Goal: Transaction & Acquisition: Purchase product/service

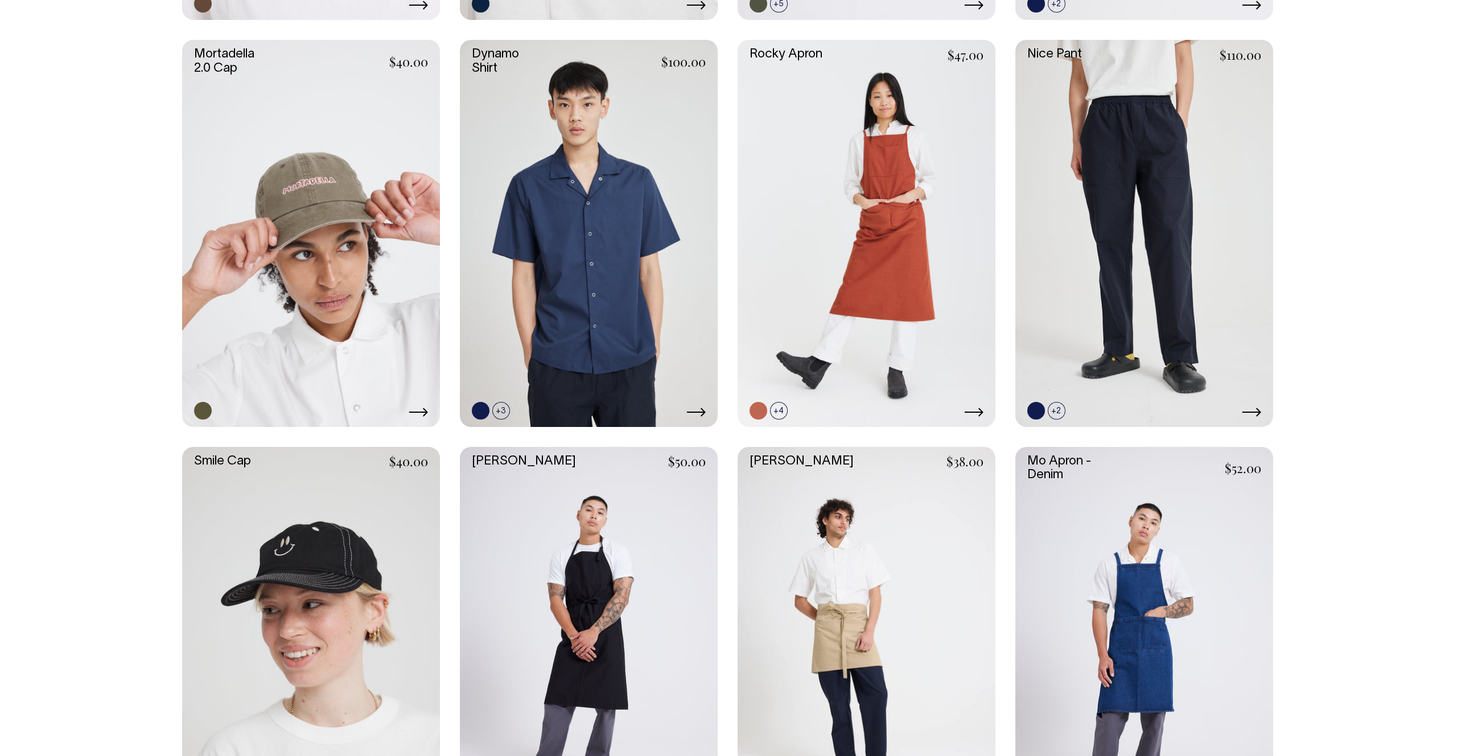
click at [334, 264] on link at bounding box center [311, 233] width 258 height 387
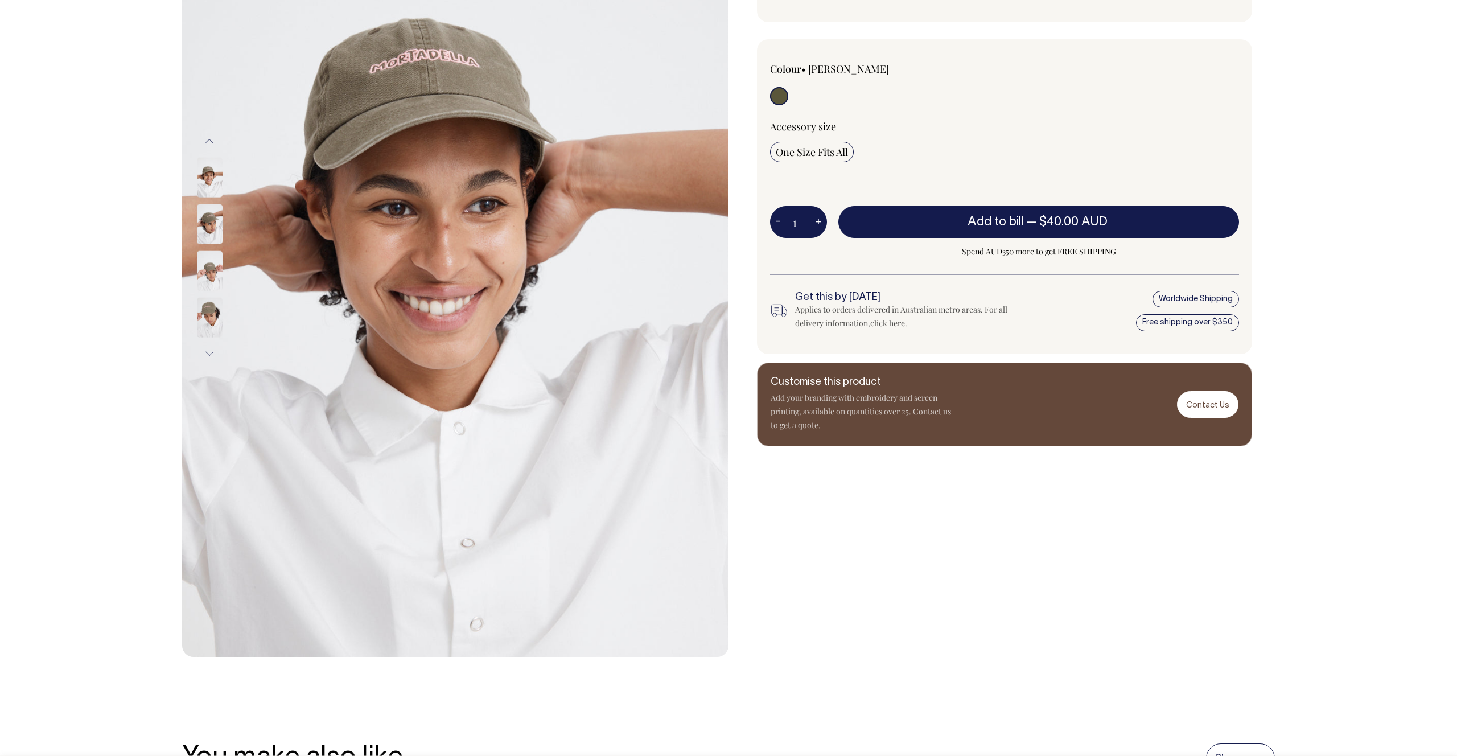
scroll to position [238, 0]
click at [209, 310] on img at bounding box center [210, 316] width 26 height 40
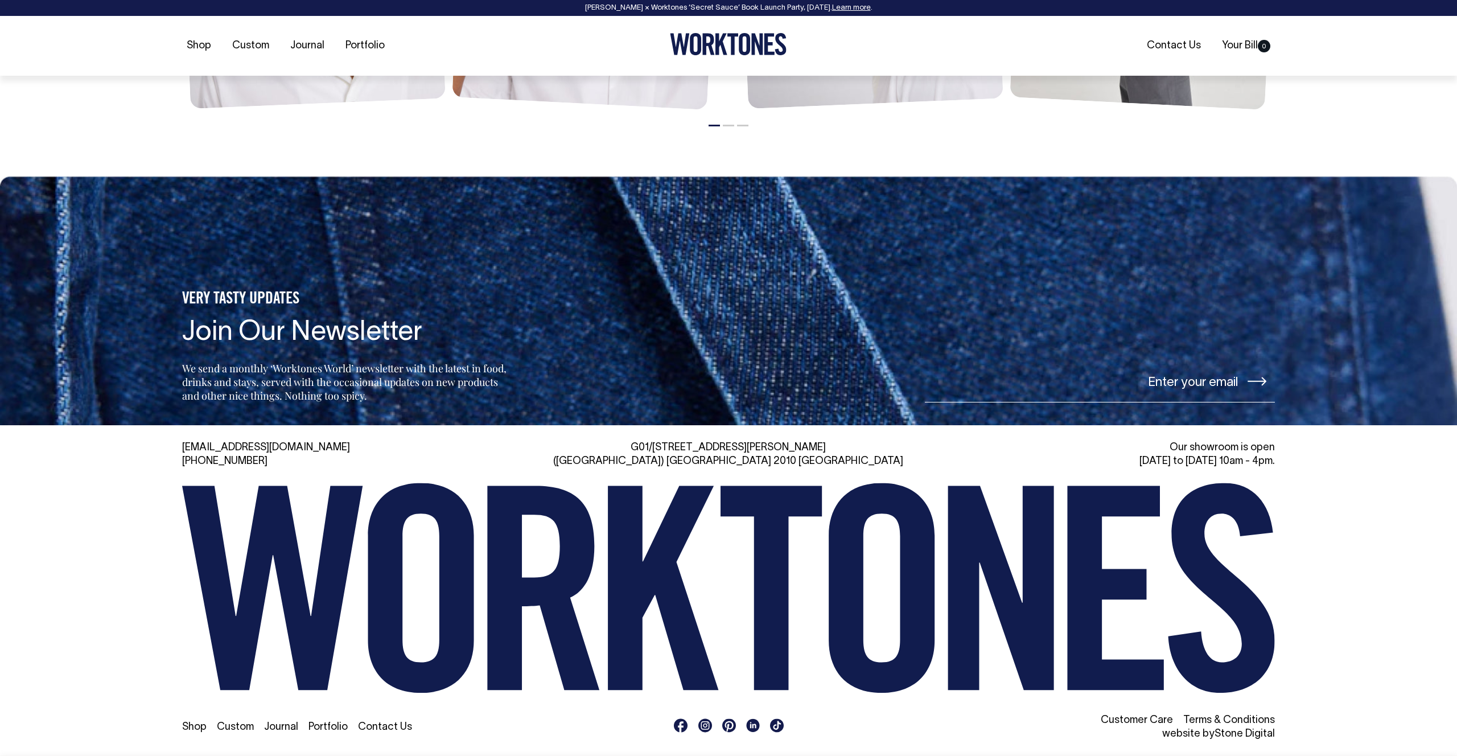
scroll to position [1334, 0]
